Goal: Find specific page/section: Find specific page/section

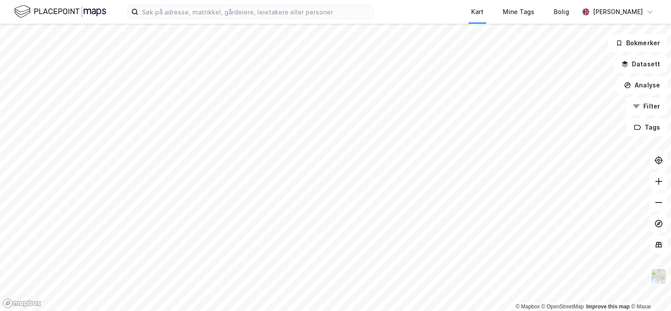
click at [341, 311] on html "Kart Mine Tags Bolig [PERSON_NAME] © Mapbox © OpenStreetMap Improve this map © …" at bounding box center [335, 155] width 671 height 311
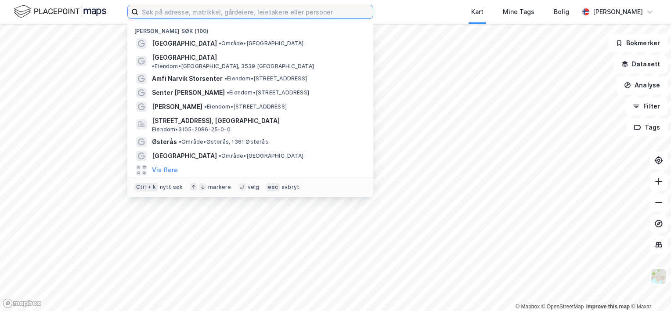
click at [264, 11] on input at bounding box center [255, 11] width 235 height 13
paste input "KUNGSMÄSSAN"
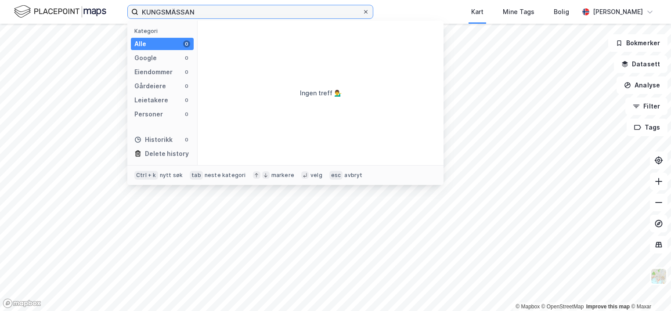
type input "KUNGSMÄSSAN"
click at [365, 14] on icon at bounding box center [365, 11] width 5 height 5
click at [362, 14] on input "KUNGSMÄSSAN" at bounding box center [250, 11] width 224 height 13
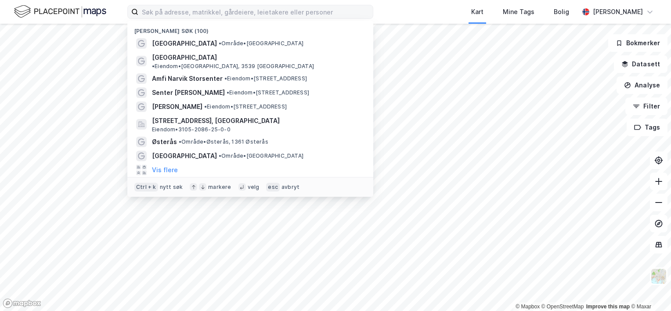
click at [410, 16] on div "Nylige søk (100) [GEOGRAPHIC_DATA] • Område • [GEOGRAPHIC_DATA] [GEOGRAPHIC_DAT…" at bounding box center [335, 12] width 671 height 24
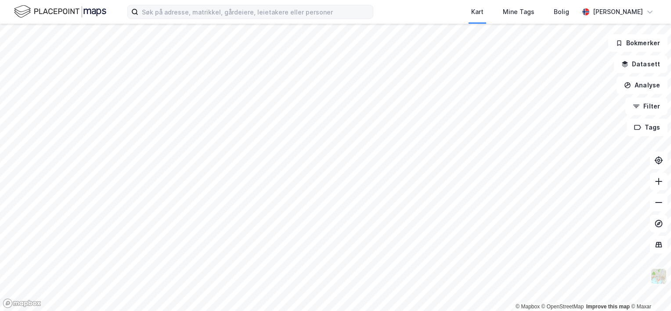
click at [663, 268] on img at bounding box center [658, 276] width 17 height 17
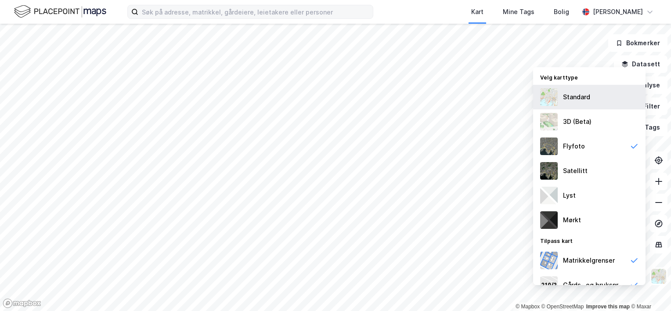
click at [578, 101] on div "Standard" at bounding box center [576, 97] width 27 height 11
